Goal: Information Seeking & Learning: Learn about a topic

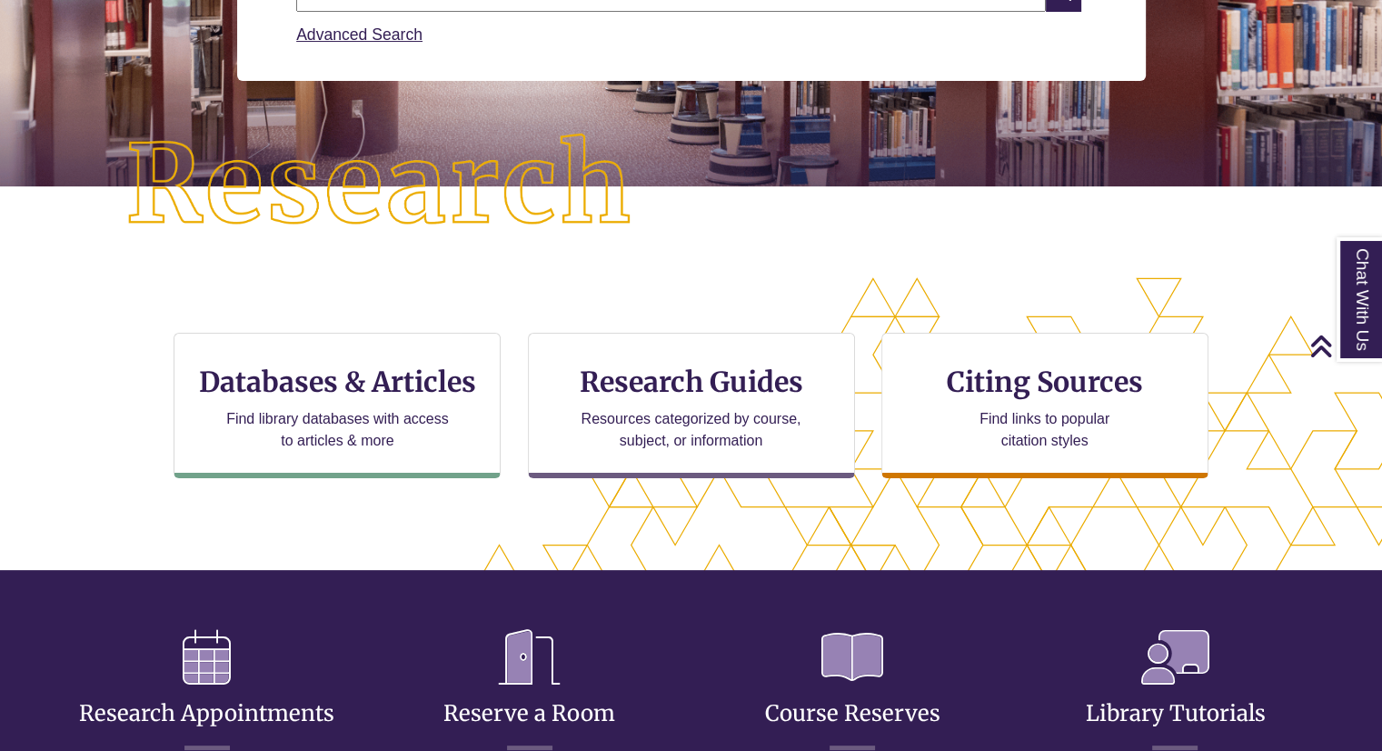
scroll to position [341, 0]
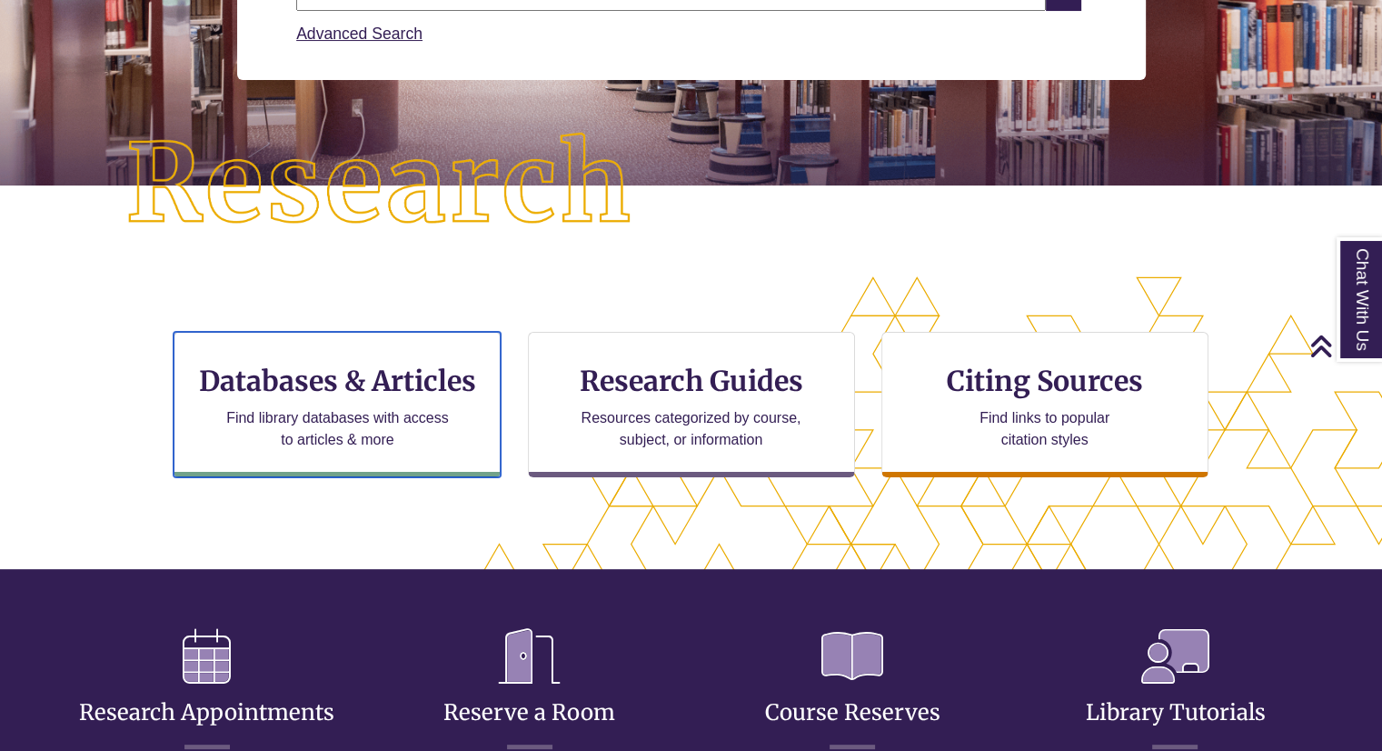
click at [489, 383] on div "Databases & Articles Find library databases with access to articles & more" at bounding box center [337, 404] width 327 height 145
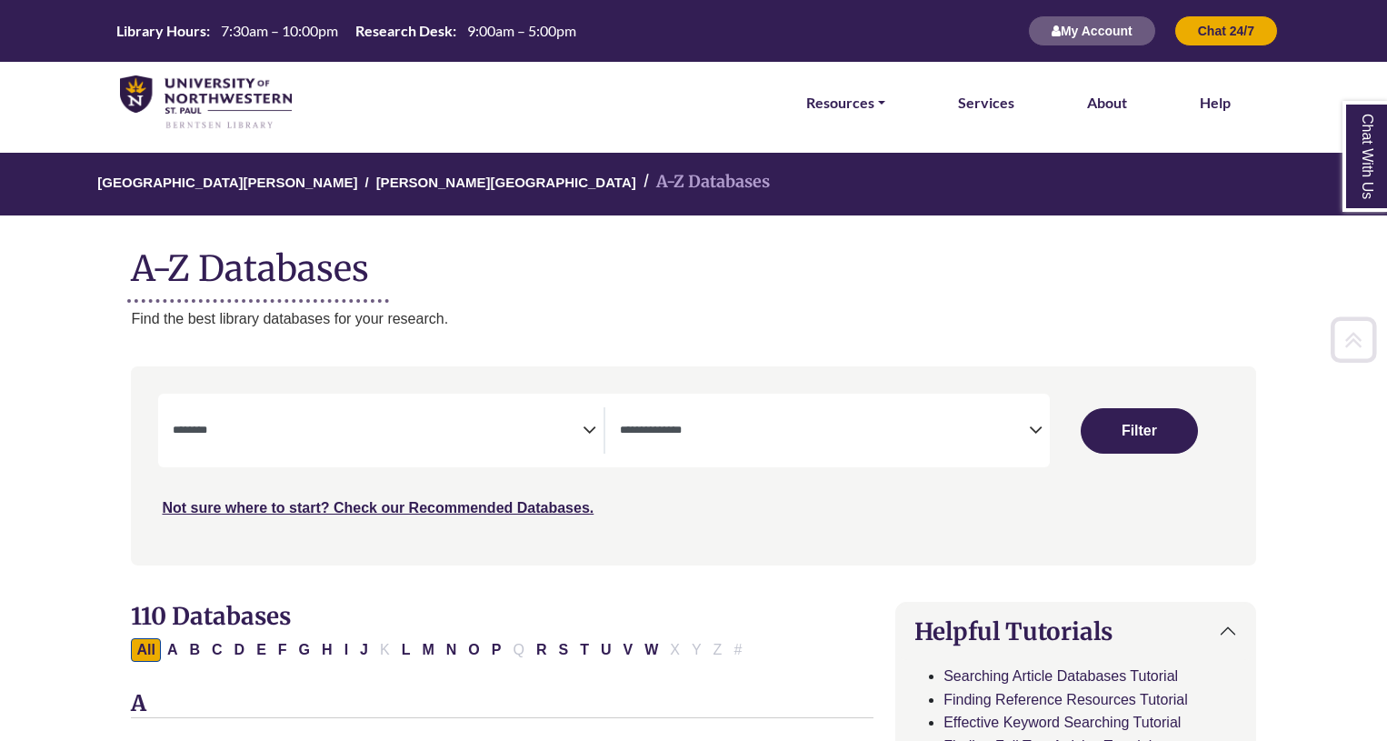
select select "Database Subject Filter"
select select "Database Types Filter"
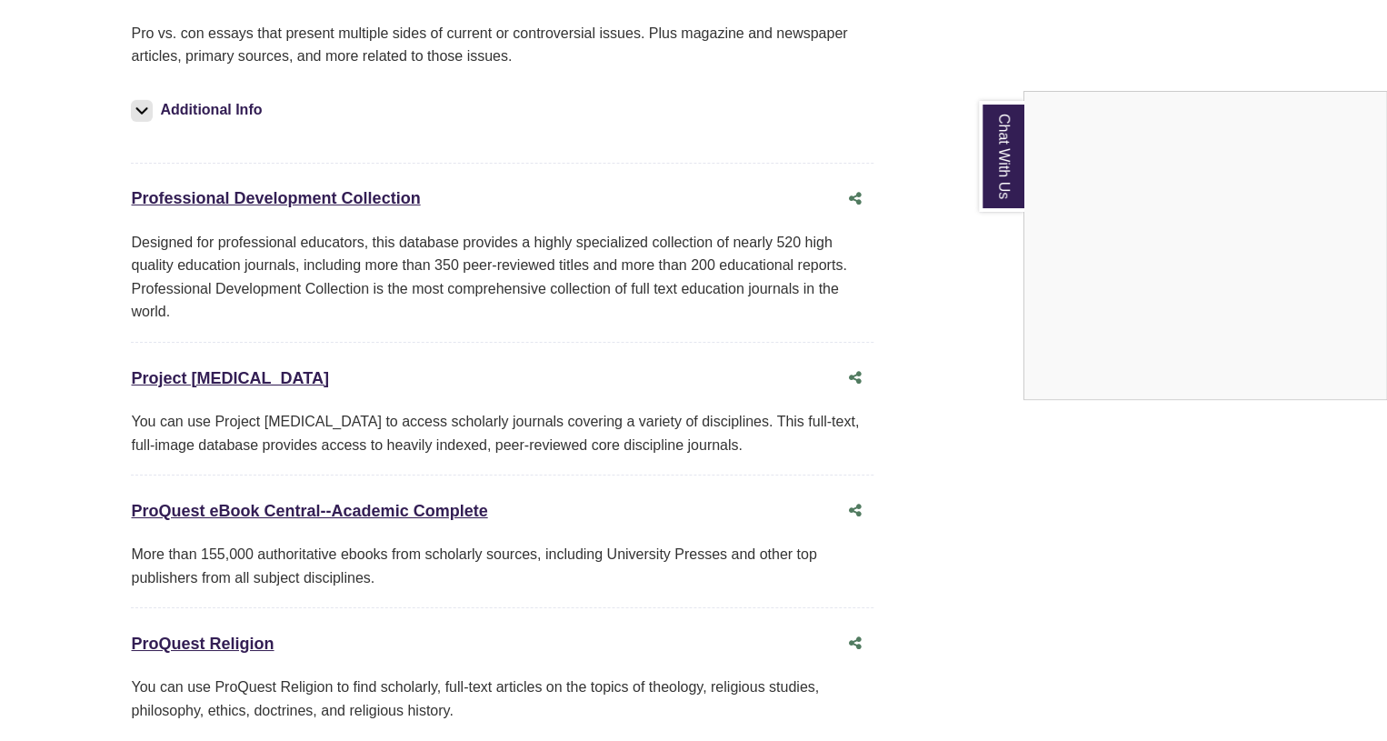
scroll to position [13359, 0]
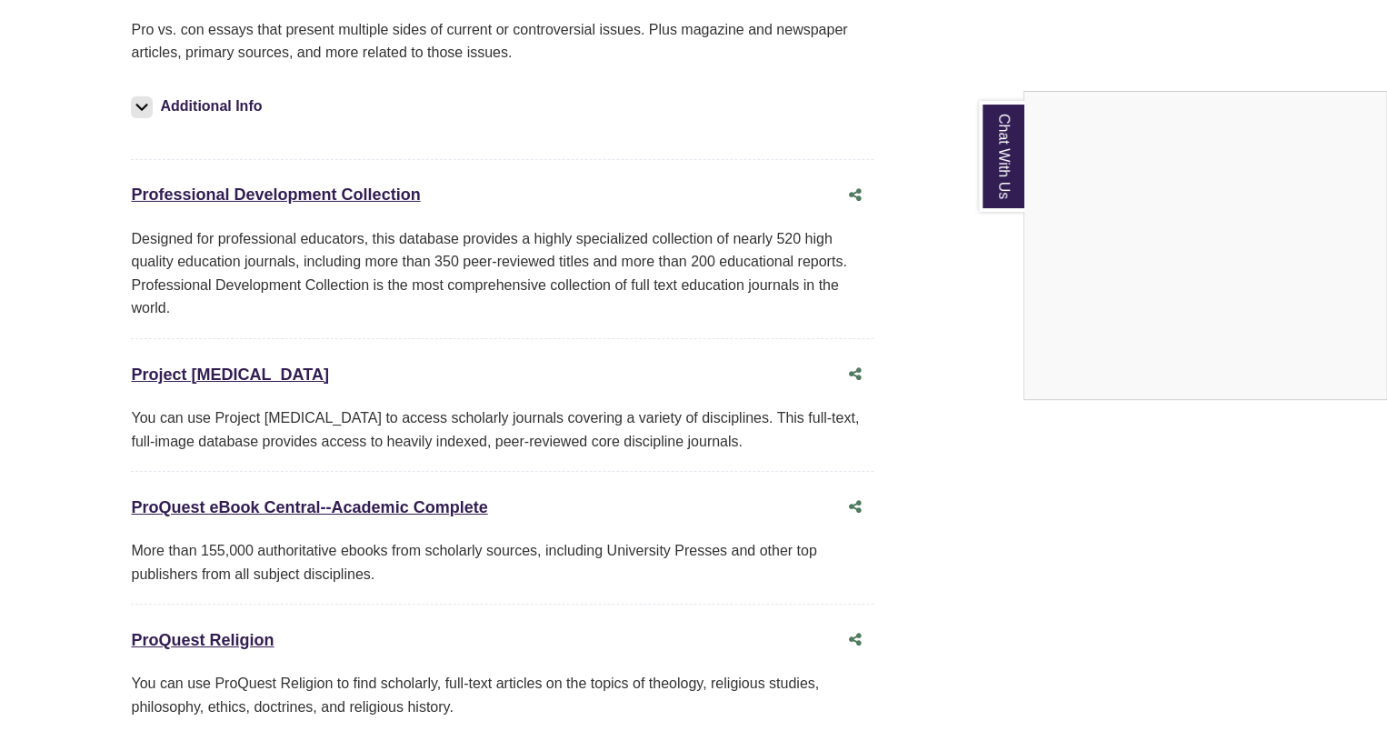
click at [222, 506] on div "Chat With Us" at bounding box center [693, 370] width 1387 height 741
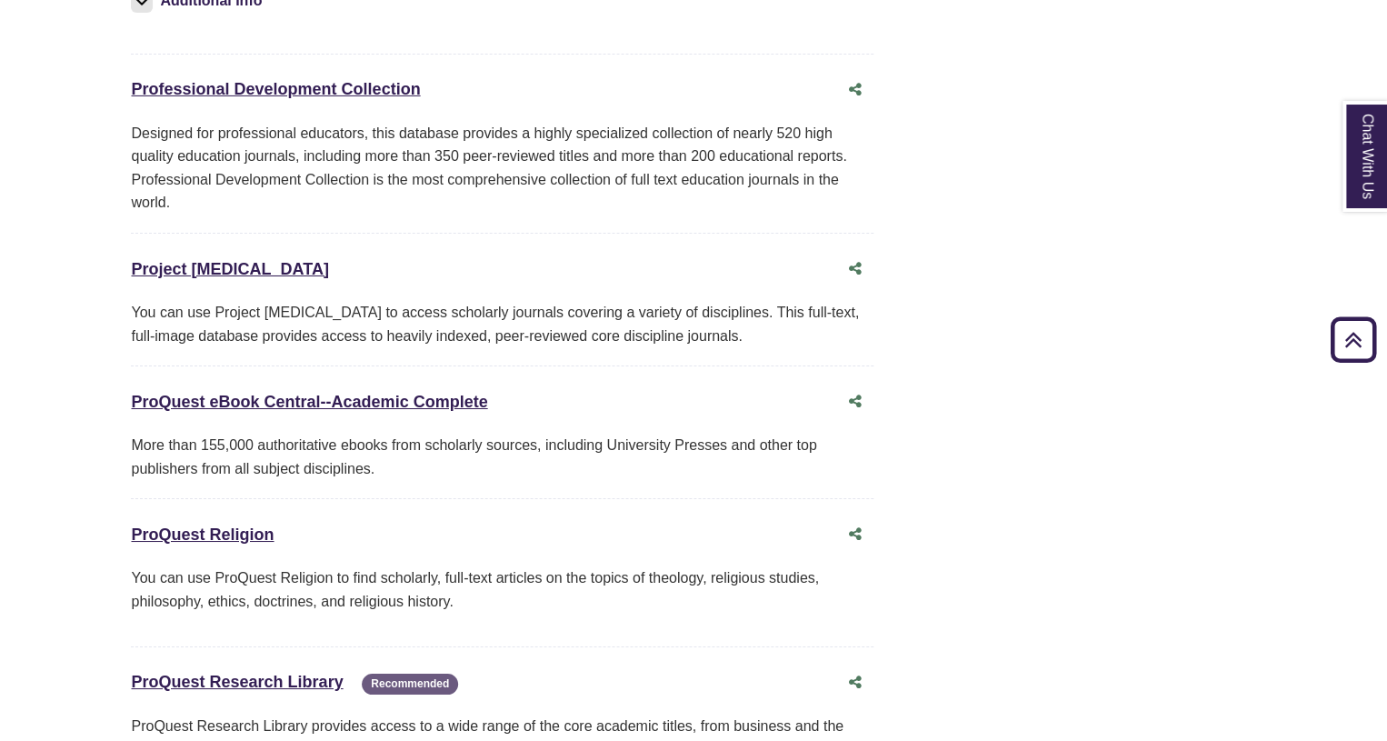
scroll to position [13465, 0]
click at [248, 672] on link "ProQuest Research Library This link opens in a new window" at bounding box center [237, 681] width 212 height 18
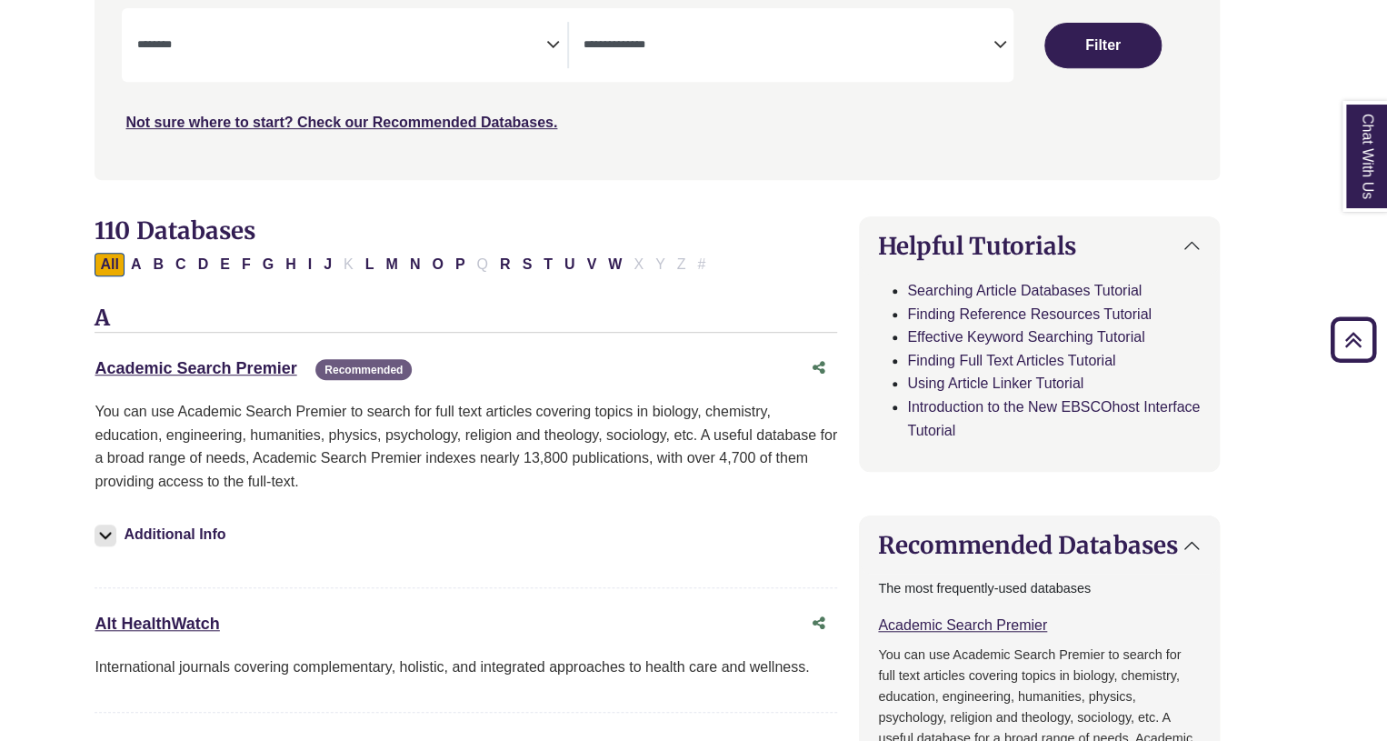
scroll to position [444, 36]
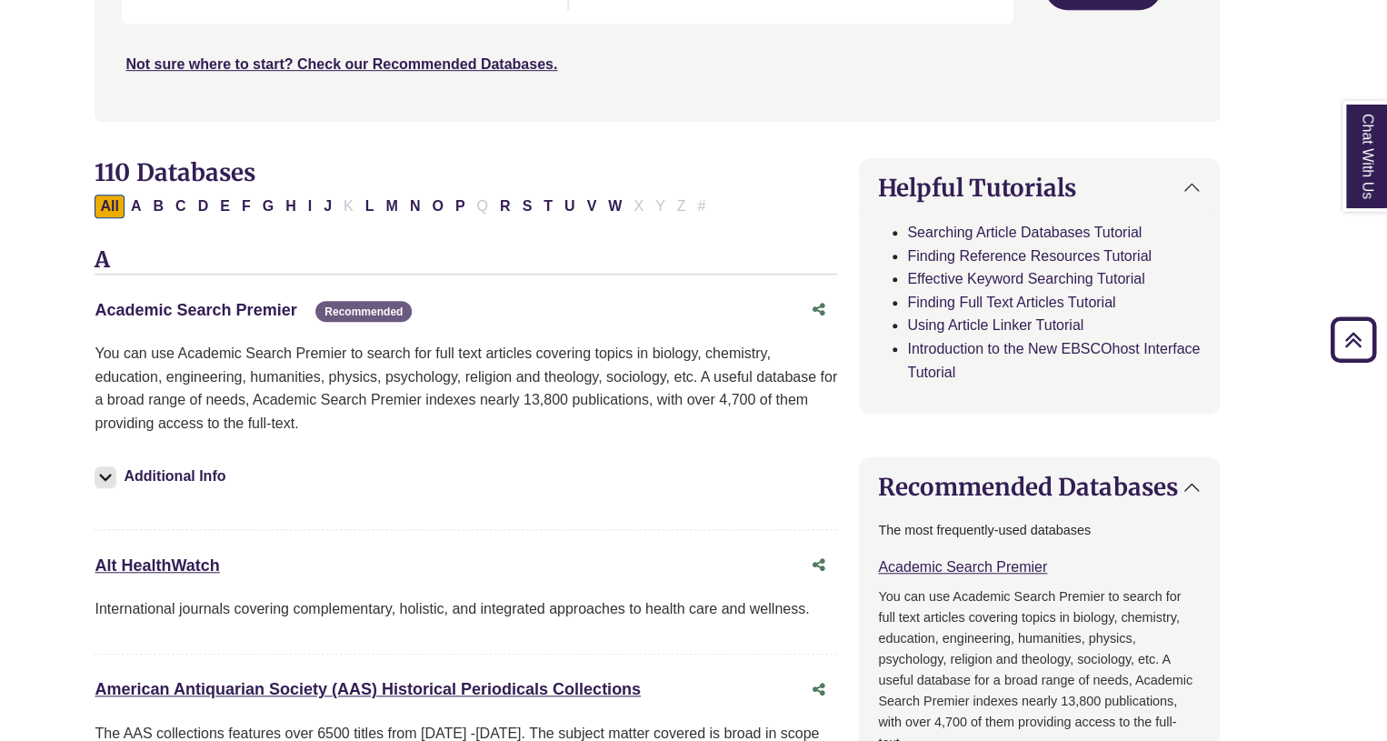
click at [219, 309] on link "Academic Search Premier This link opens in a new window" at bounding box center [196, 310] width 202 height 18
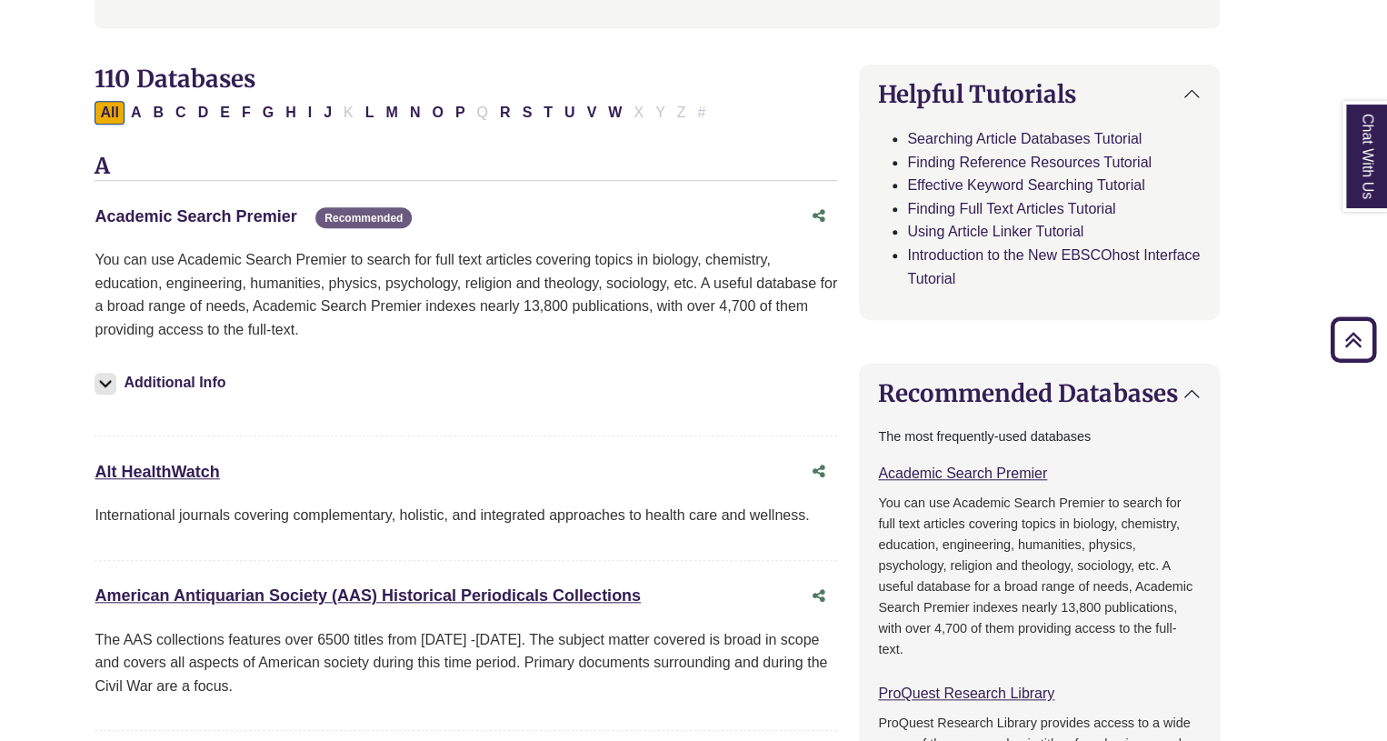
scroll to position [0, 36]
